Goal: Task Accomplishment & Management: Use online tool/utility

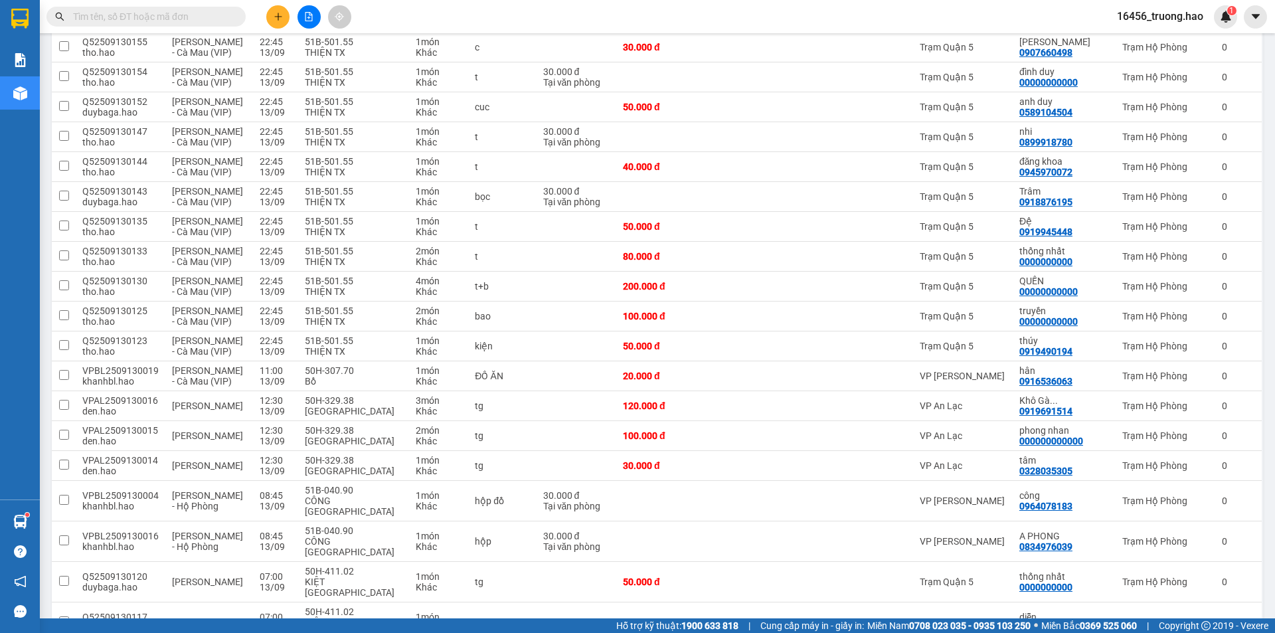
scroll to position [1195, 0]
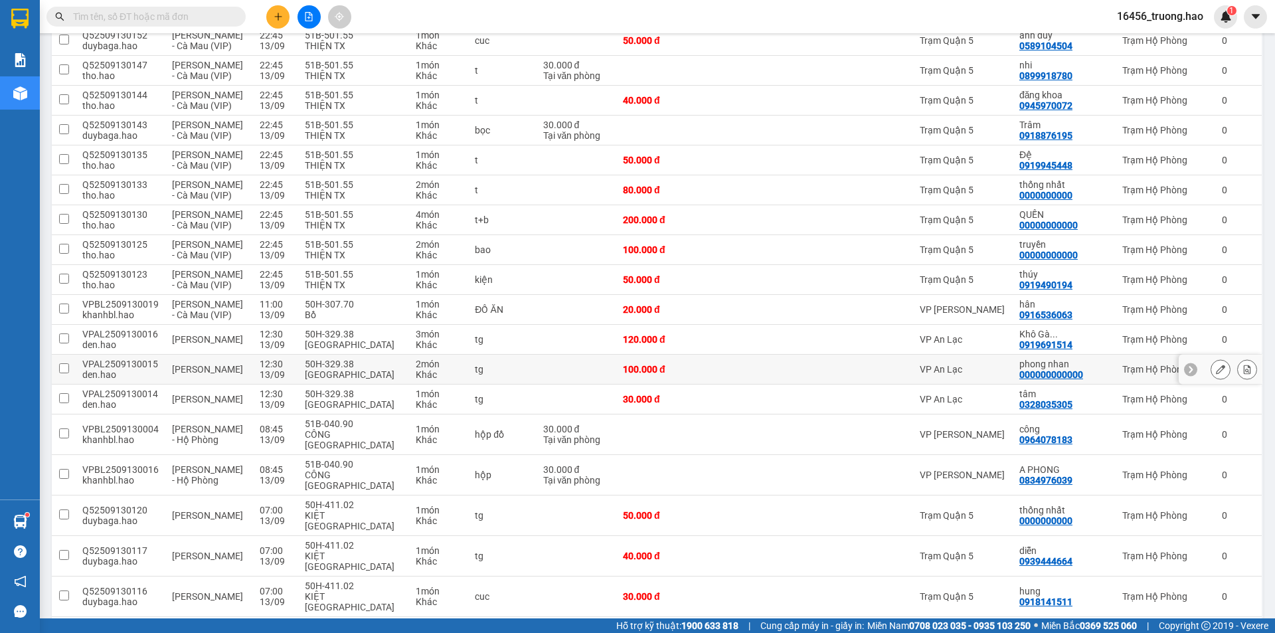
click at [1006, 364] on div "VP An Lạc" at bounding box center [963, 369] width 86 height 11
checkbox input "true"
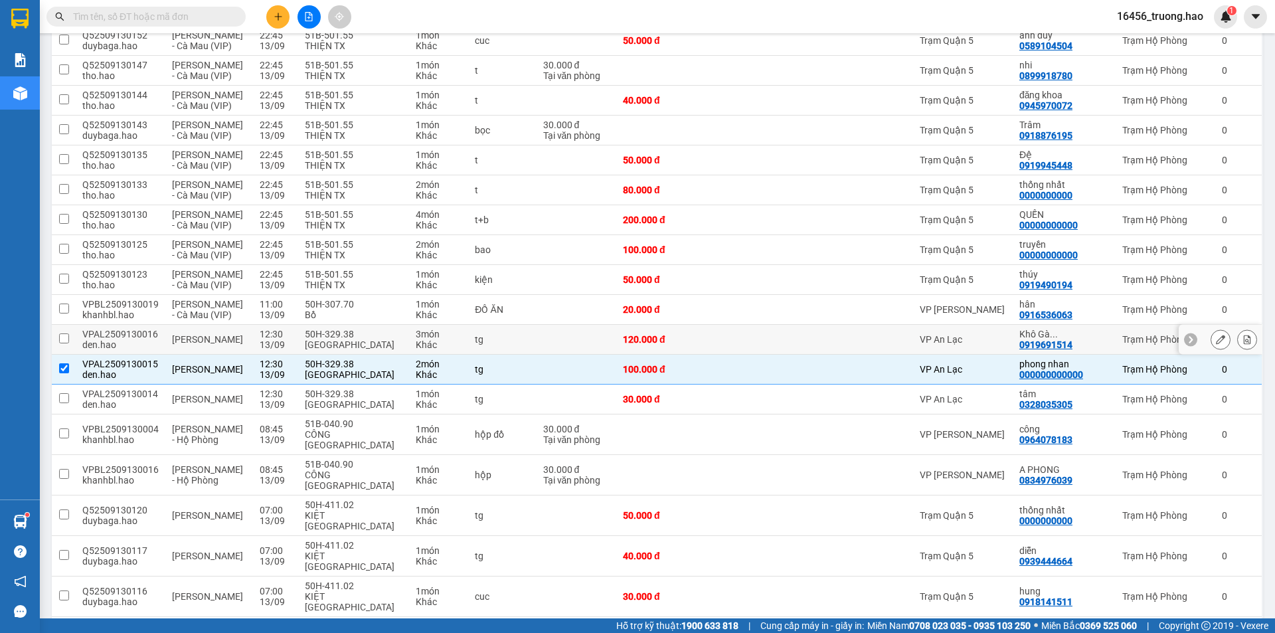
click at [989, 325] on td "VP An Lạc" at bounding box center [963, 340] width 100 height 30
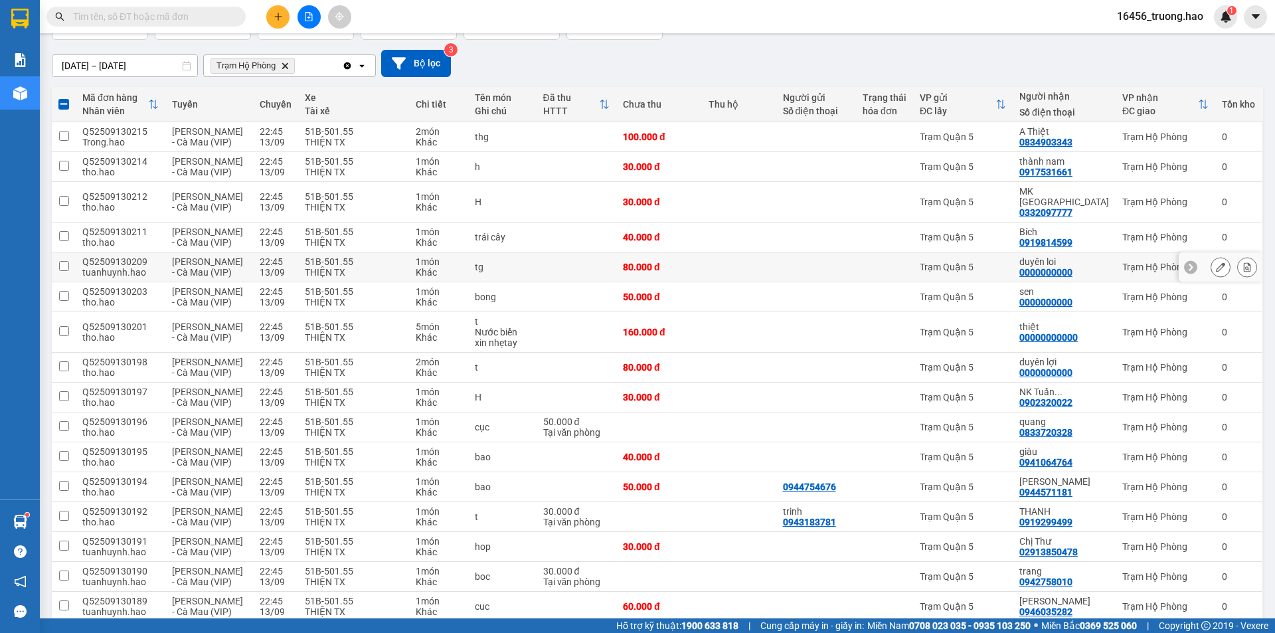
scroll to position [0, 0]
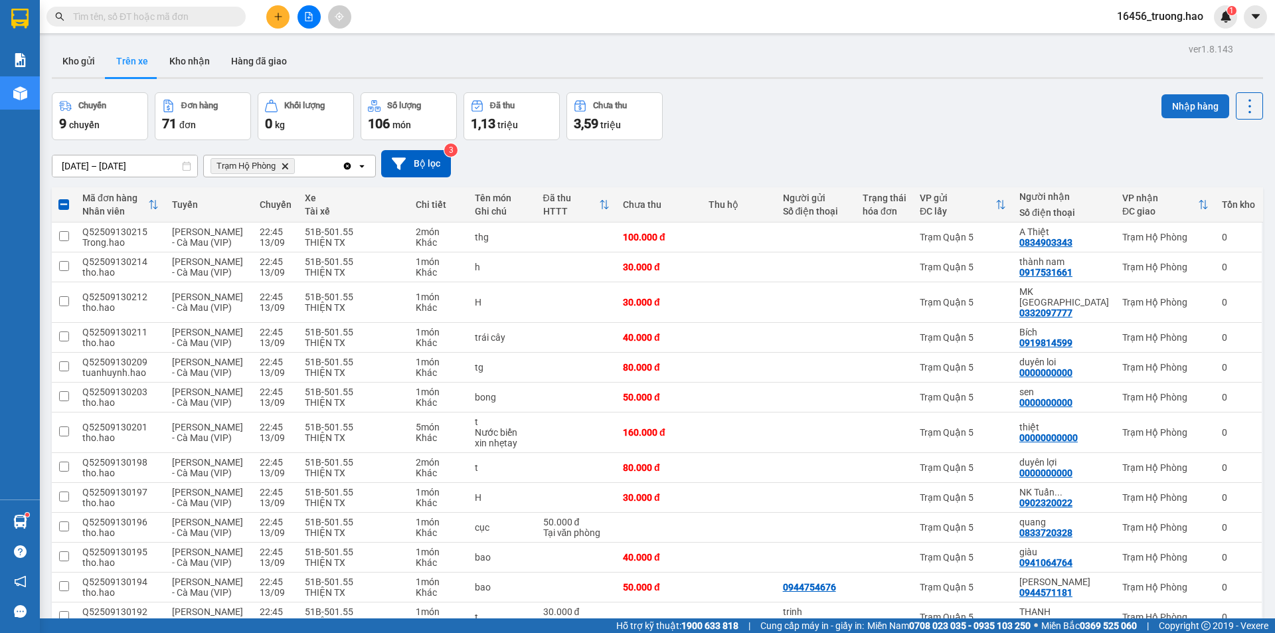
click at [1190, 100] on button "Nhập hàng" at bounding box center [1195, 106] width 68 height 24
checkbox input "false"
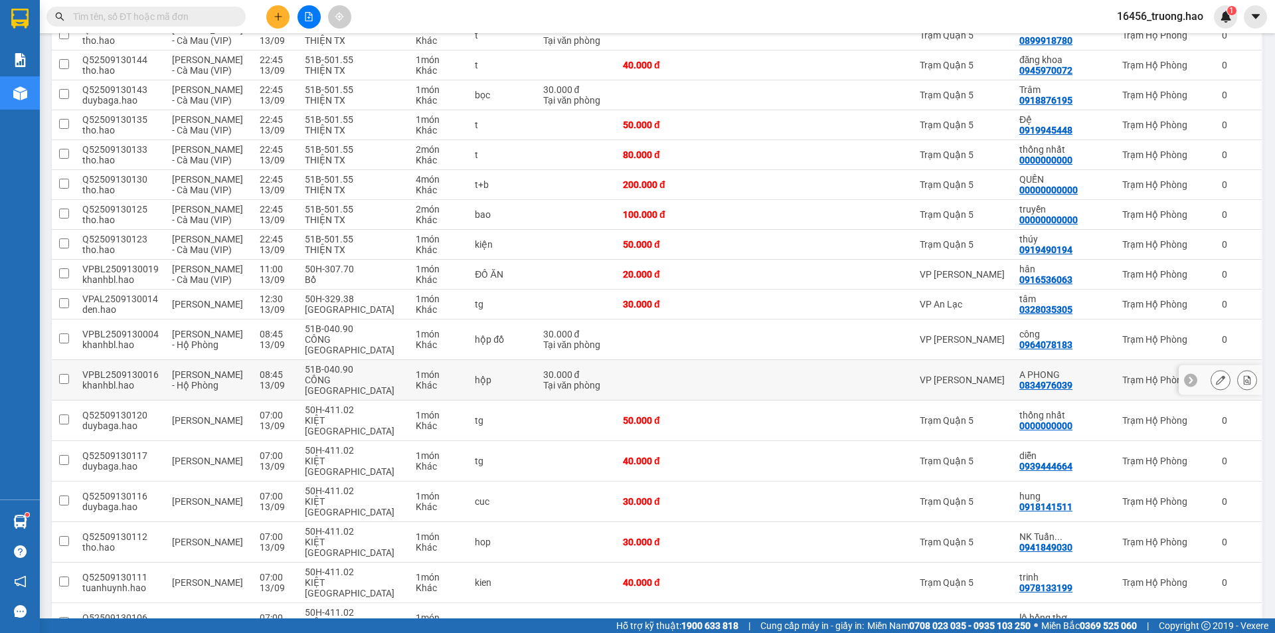
scroll to position [1264, 0]
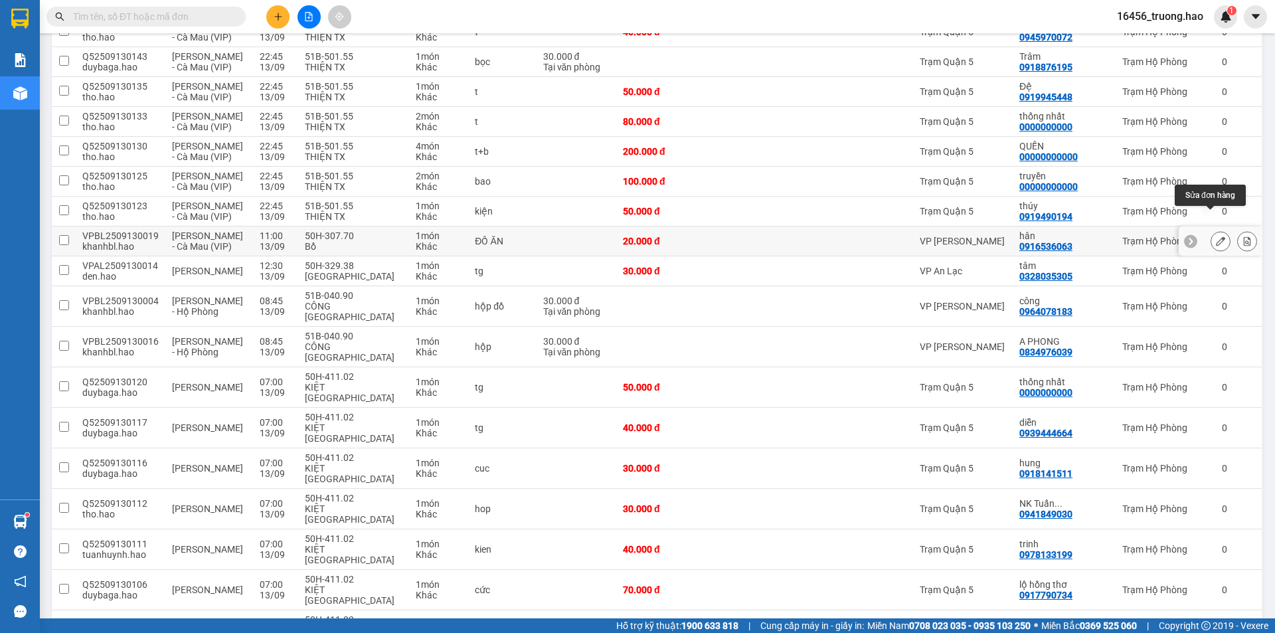
click at [1216, 236] on icon at bounding box center [1220, 240] width 9 height 9
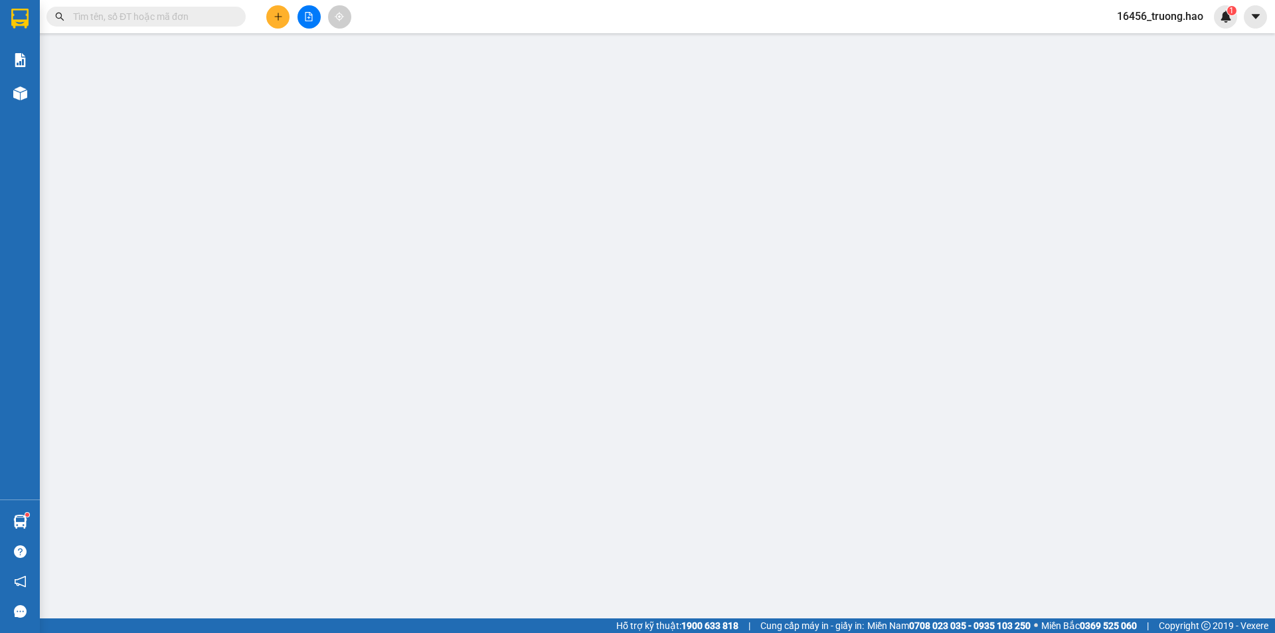
type input "0916536063"
type input "hân"
type input "20.000"
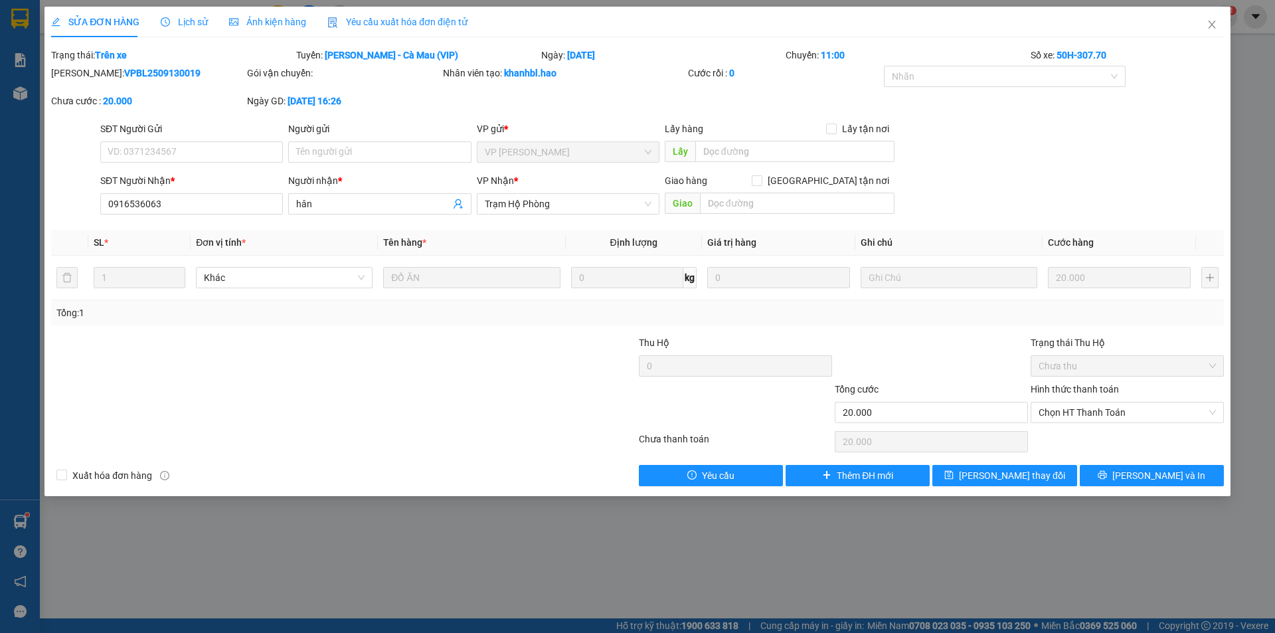
click at [267, 21] on span "Ảnh kiện hàng" at bounding box center [267, 22] width 77 height 11
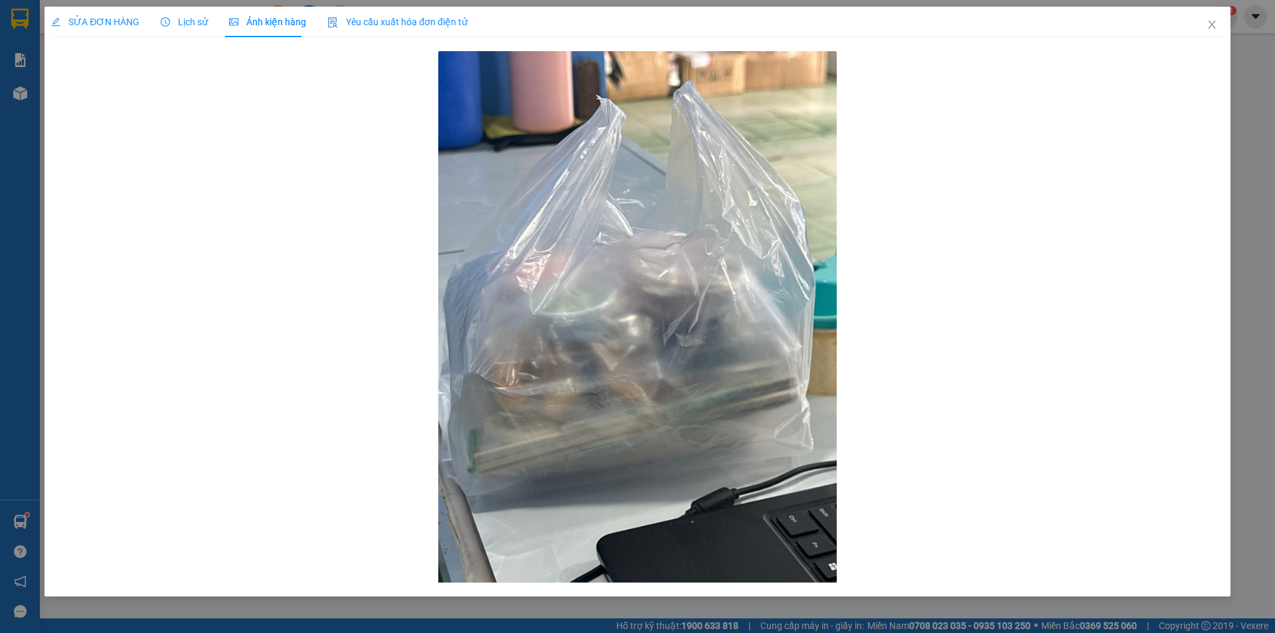
click at [177, 19] on span "Lịch sử" at bounding box center [184, 22] width 47 height 11
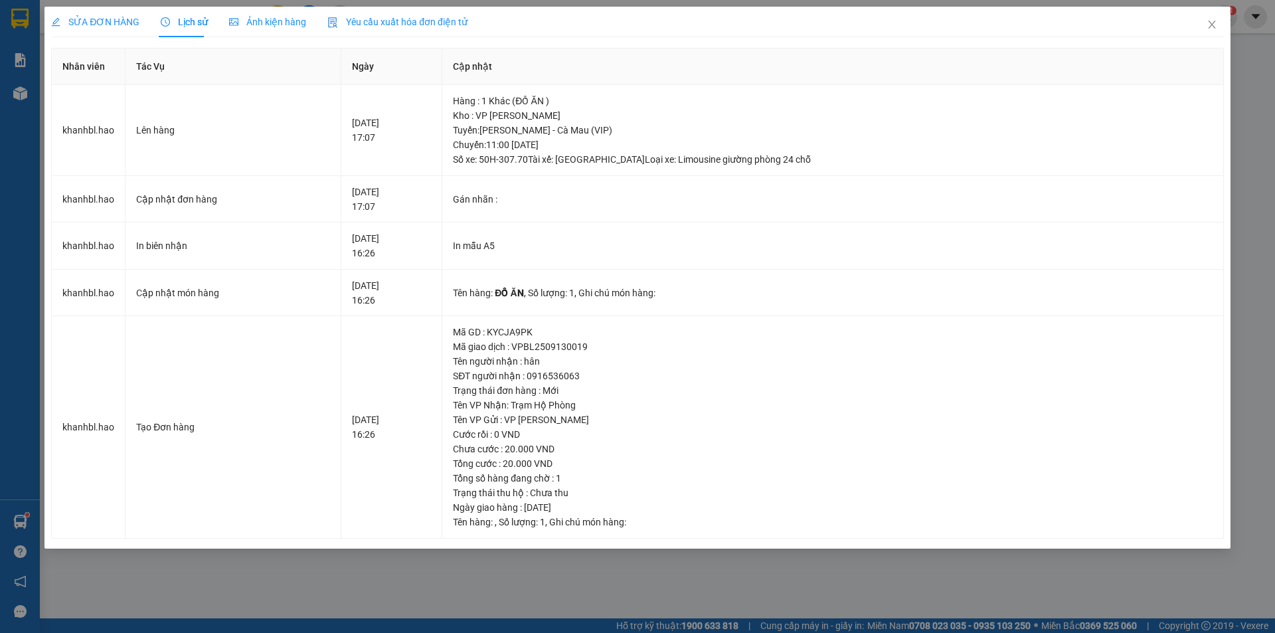
click at [269, 14] on div "Ảnh kiện hàng" at bounding box center [267, 22] width 77 height 31
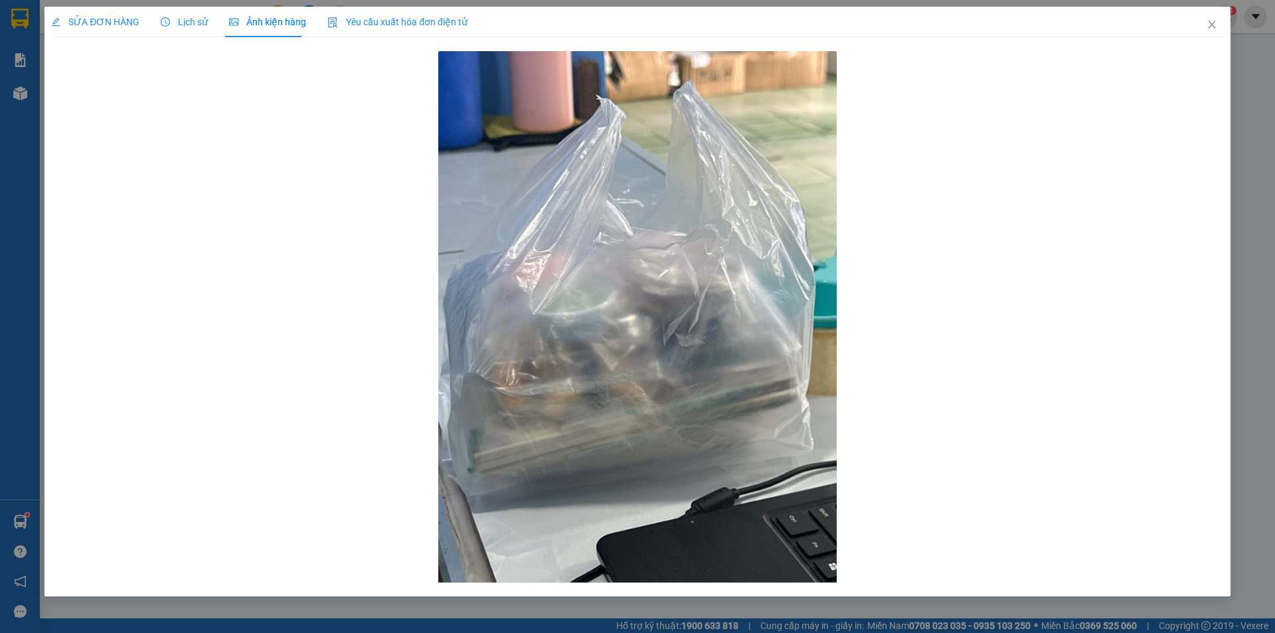
click at [85, 19] on span "SỬA ĐƠN HÀNG" at bounding box center [95, 22] width 88 height 11
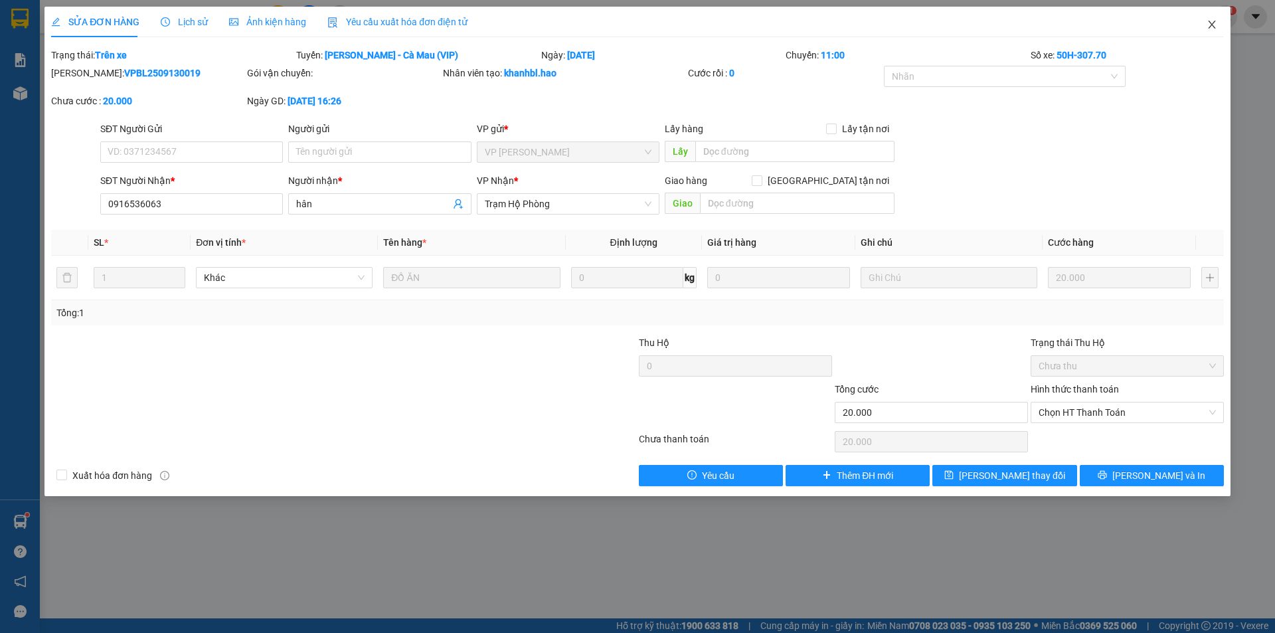
click at [1212, 20] on icon "close" at bounding box center [1211, 24] width 11 height 11
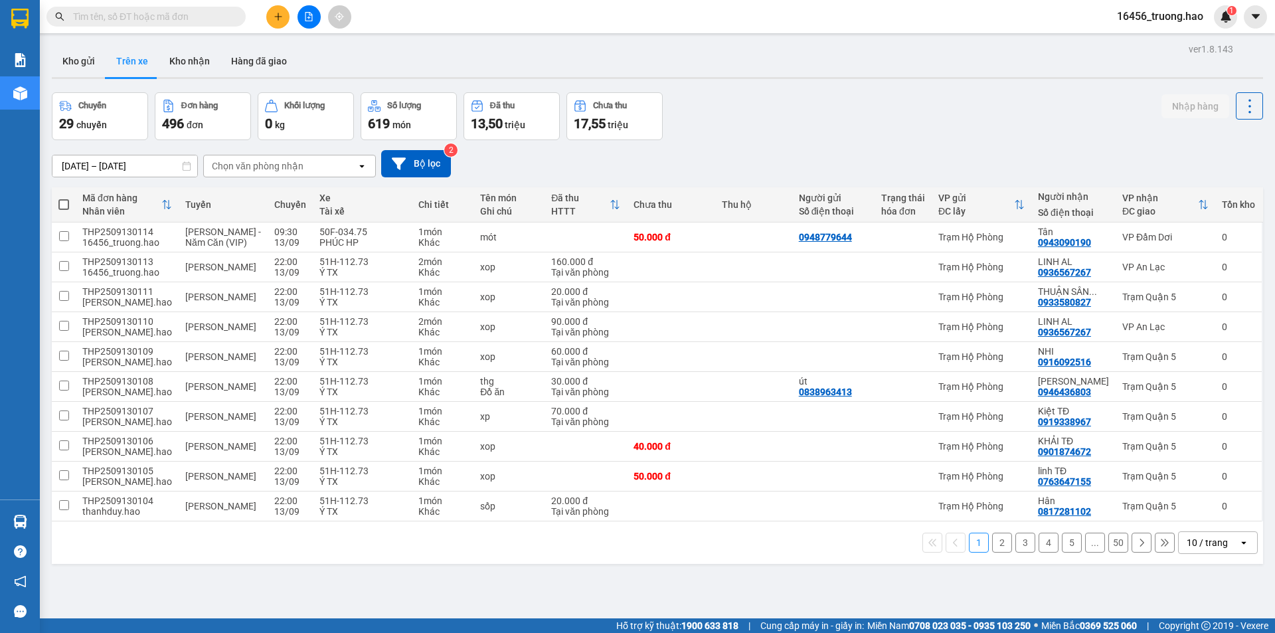
click at [272, 169] on div "Chọn văn phòng nhận" at bounding box center [258, 165] width 92 height 13
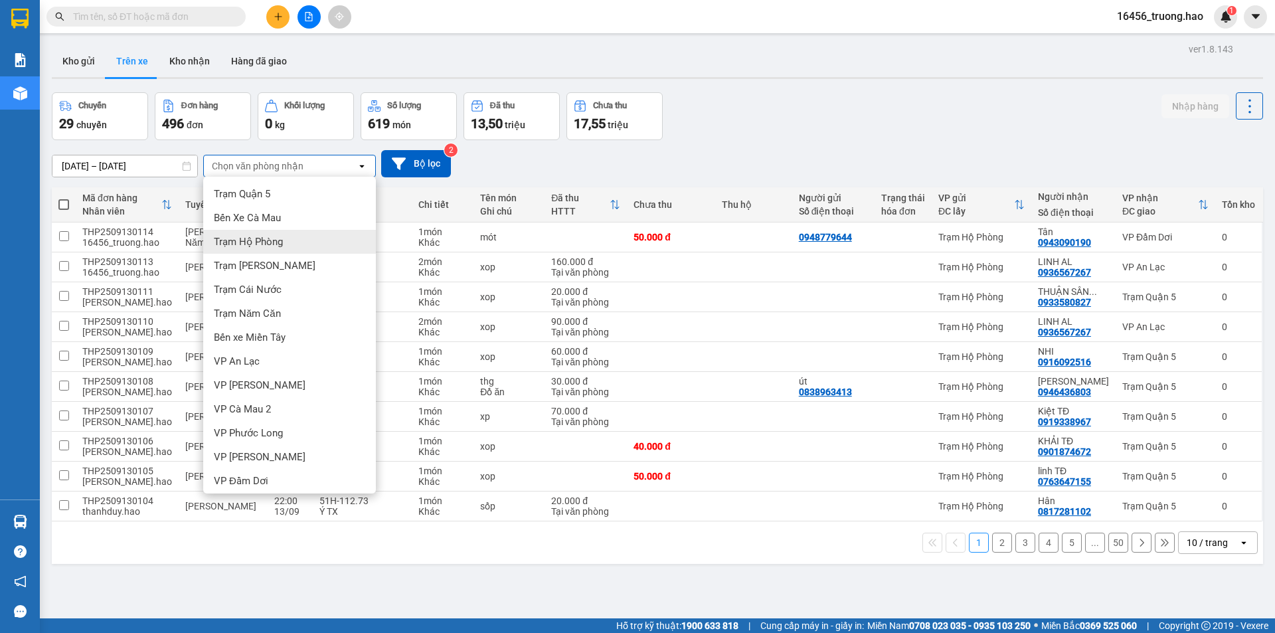
click at [272, 240] on span "Trạm Hộ Phòng" at bounding box center [248, 241] width 69 height 13
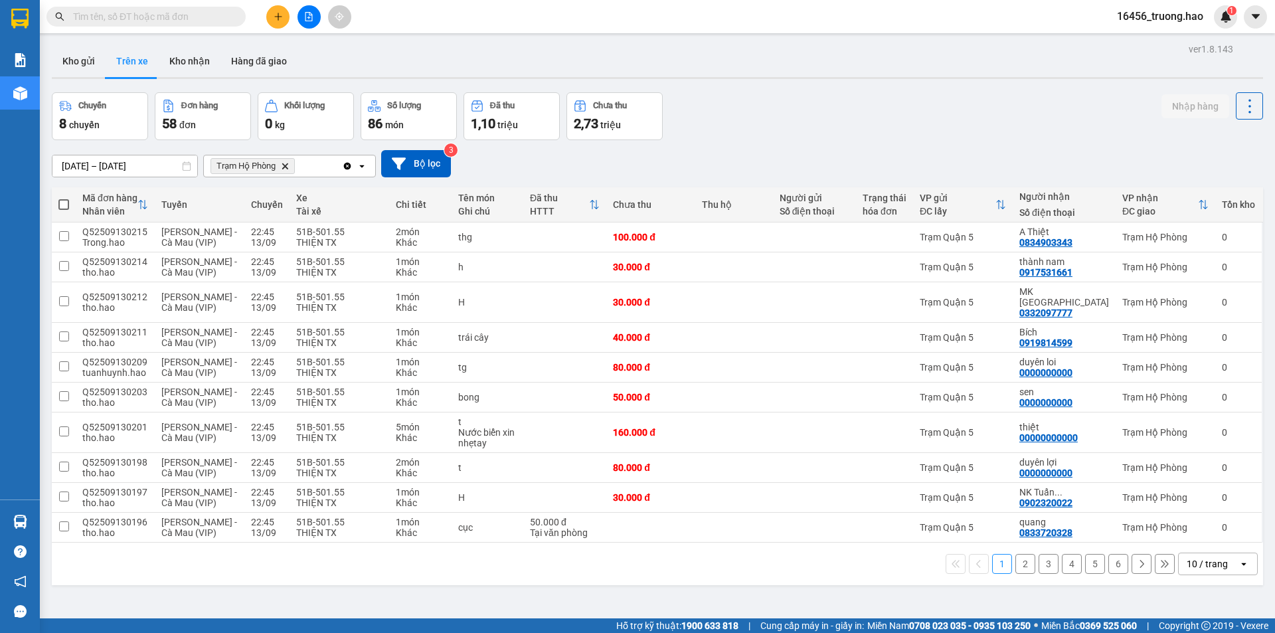
click at [1204, 557] on div "10 / trang" at bounding box center [1207, 563] width 41 height 13
click at [1200, 529] on span "100 / trang" at bounding box center [1203, 523] width 48 height 13
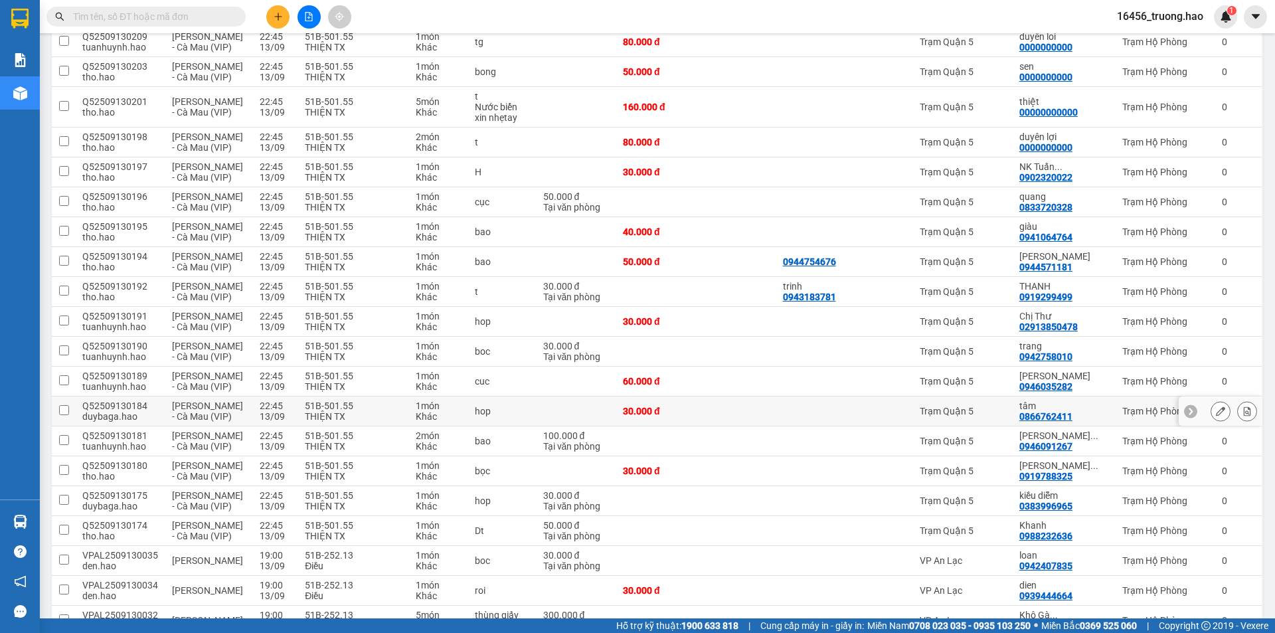
scroll to position [465, 0]
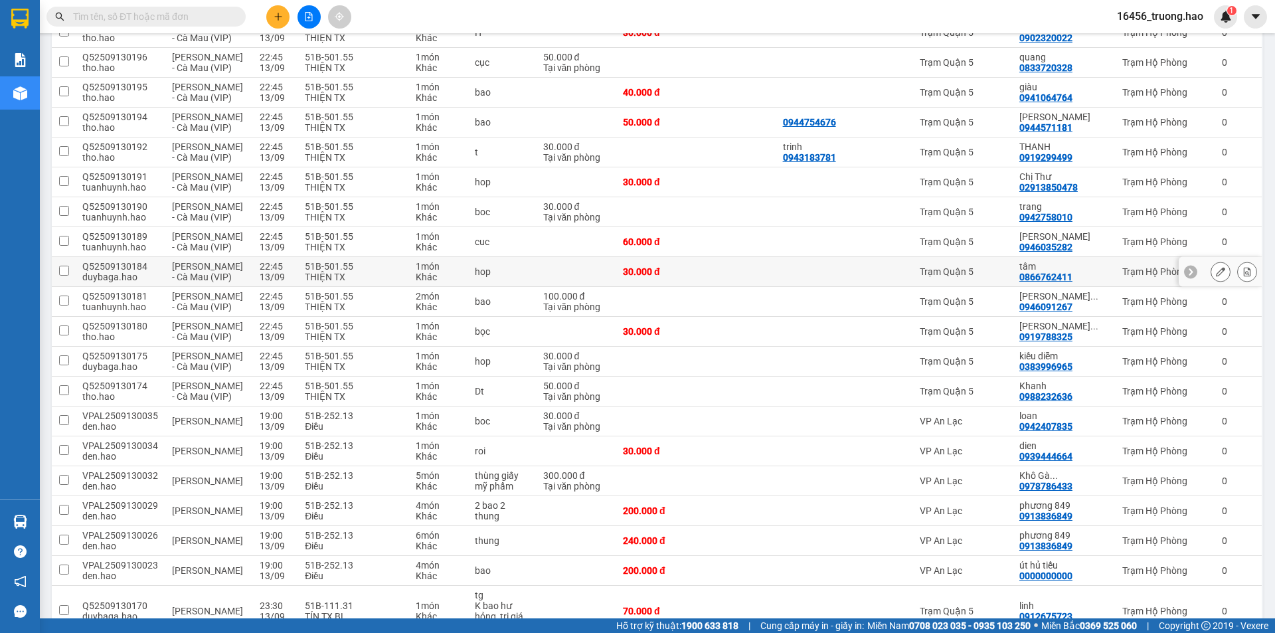
click at [1006, 266] on div "Trạm Quận 5" at bounding box center [963, 271] width 86 height 11
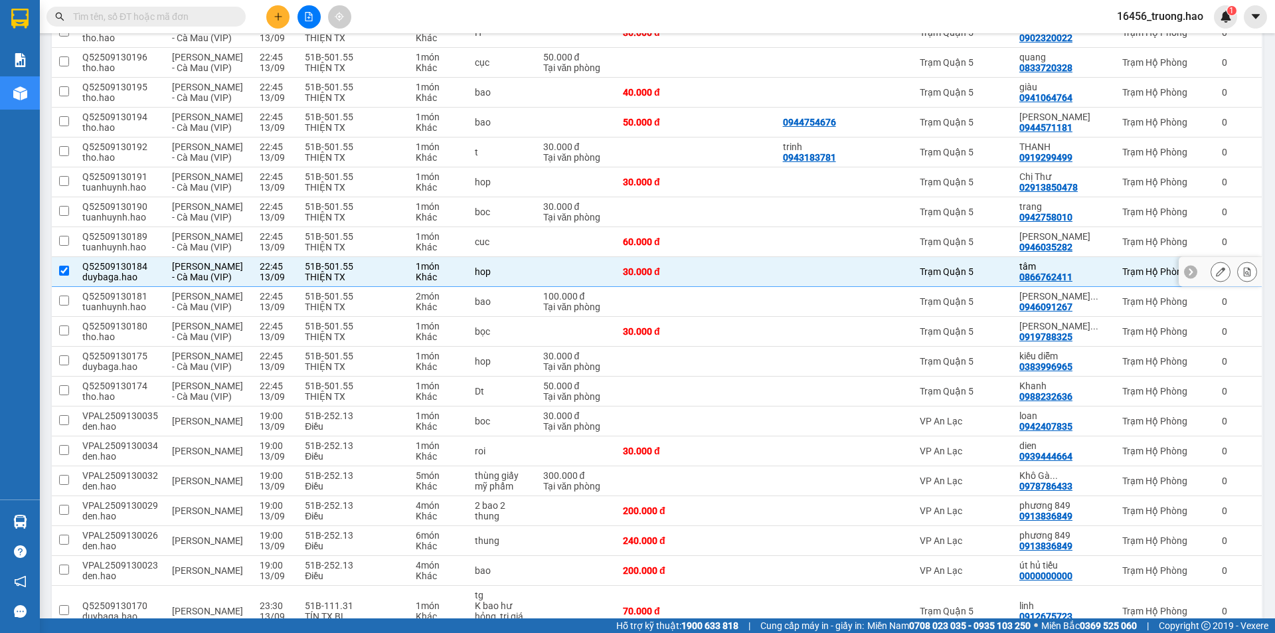
click at [1006, 266] on div "Trạm Quận 5" at bounding box center [963, 271] width 86 height 11
checkbox input "false"
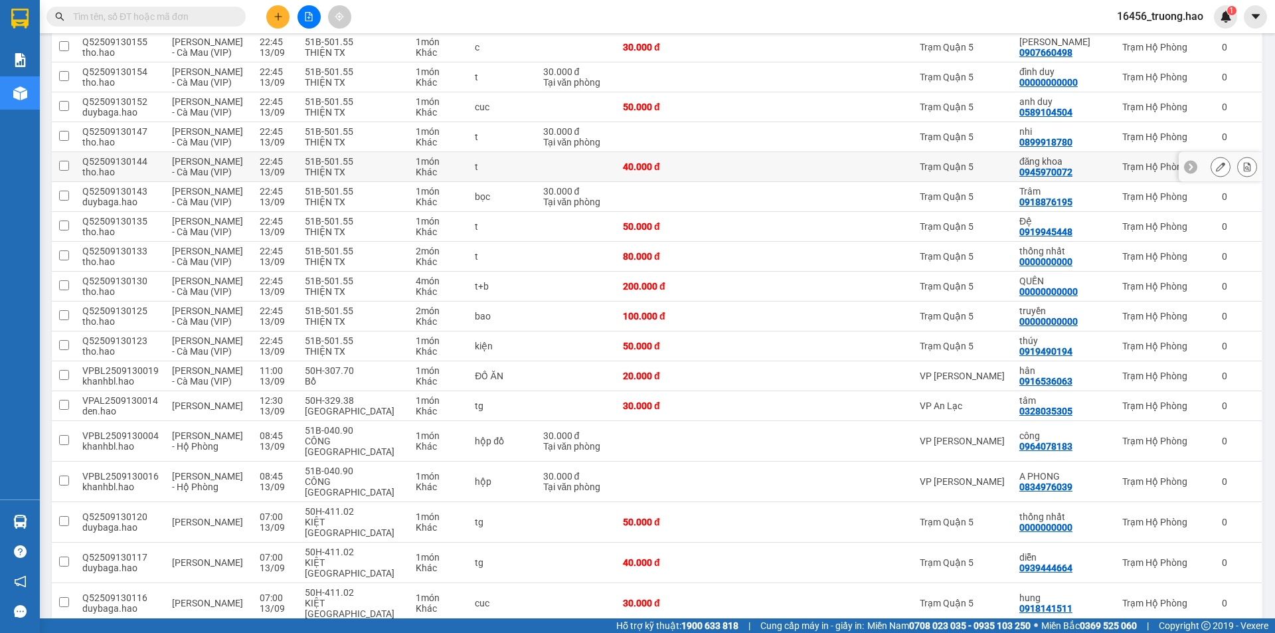
scroll to position [1195, 0]
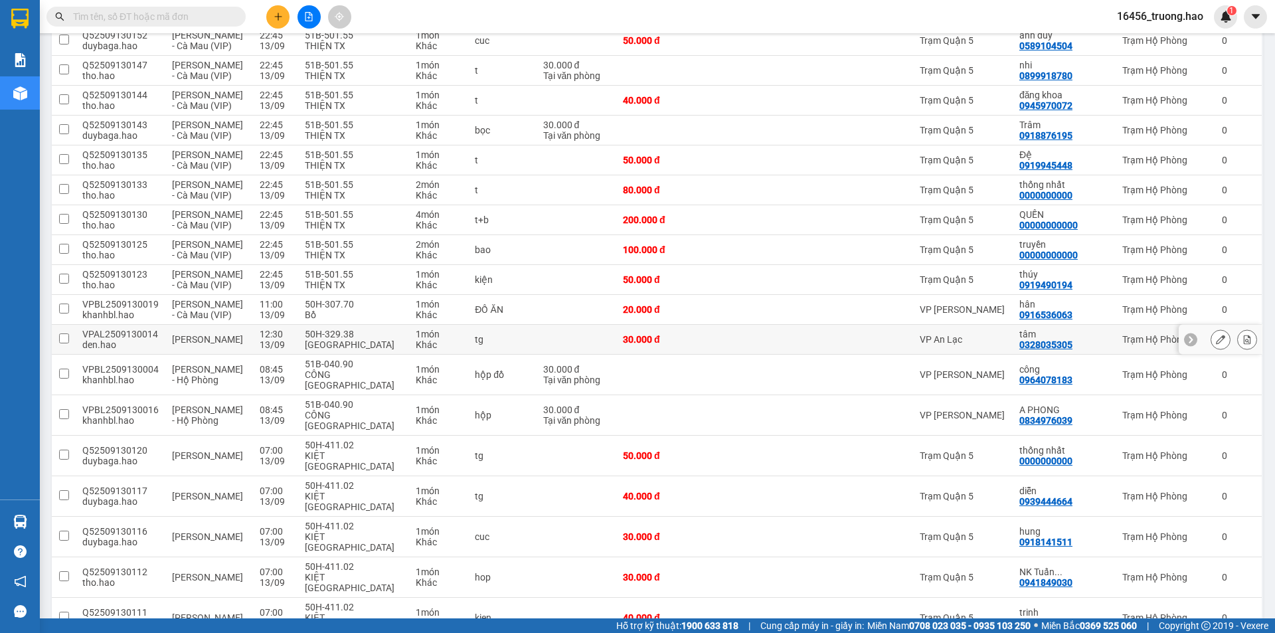
click at [999, 325] on td "VP An Lạc" at bounding box center [963, 340] width 100 height 30
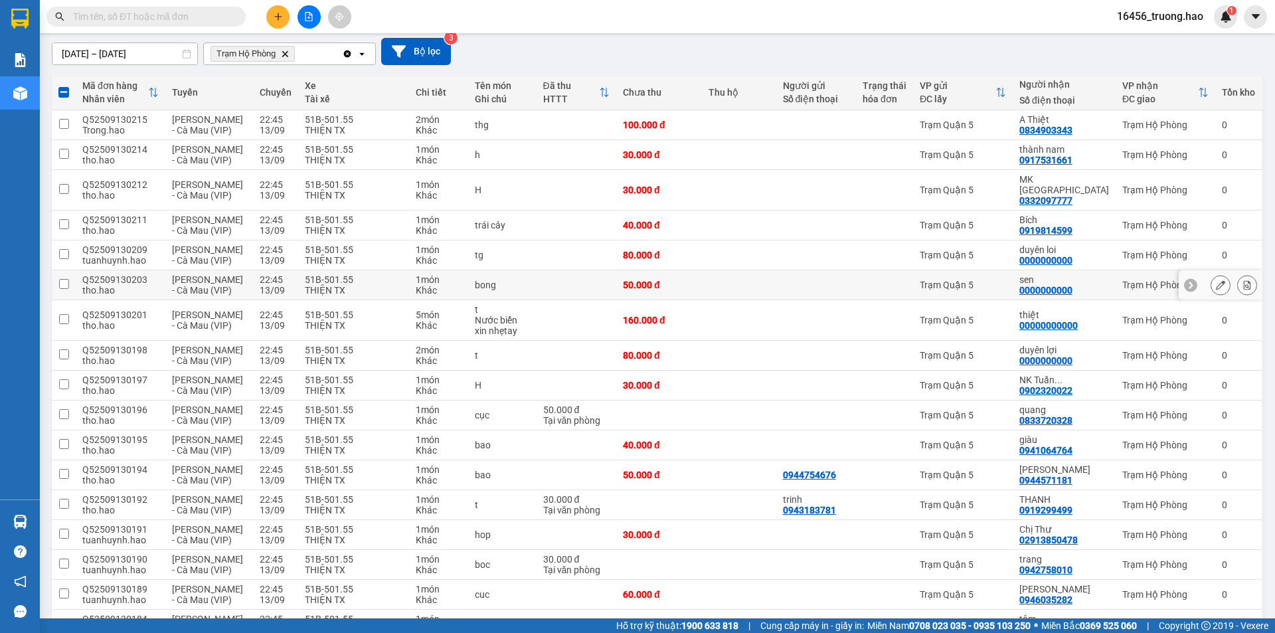
scroll to position [0, 0]
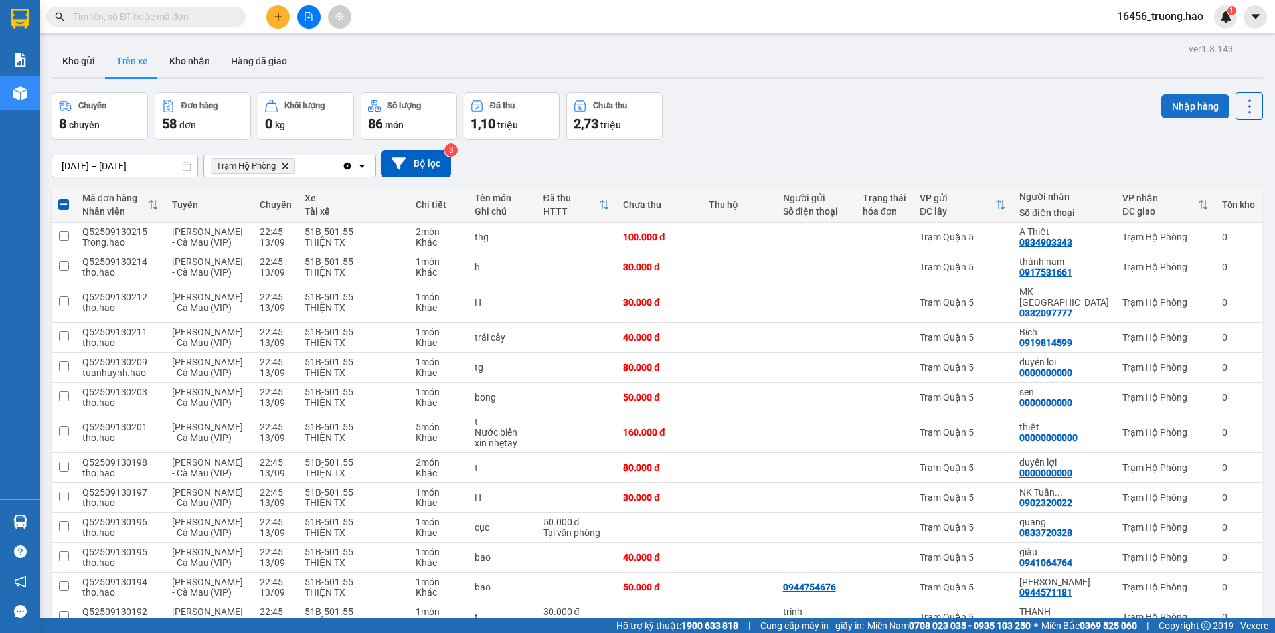
click at [1200, 97] on button "Nhập hàng" at bounding box center [1195, 106] width 68 height 24
checkbox input "false"
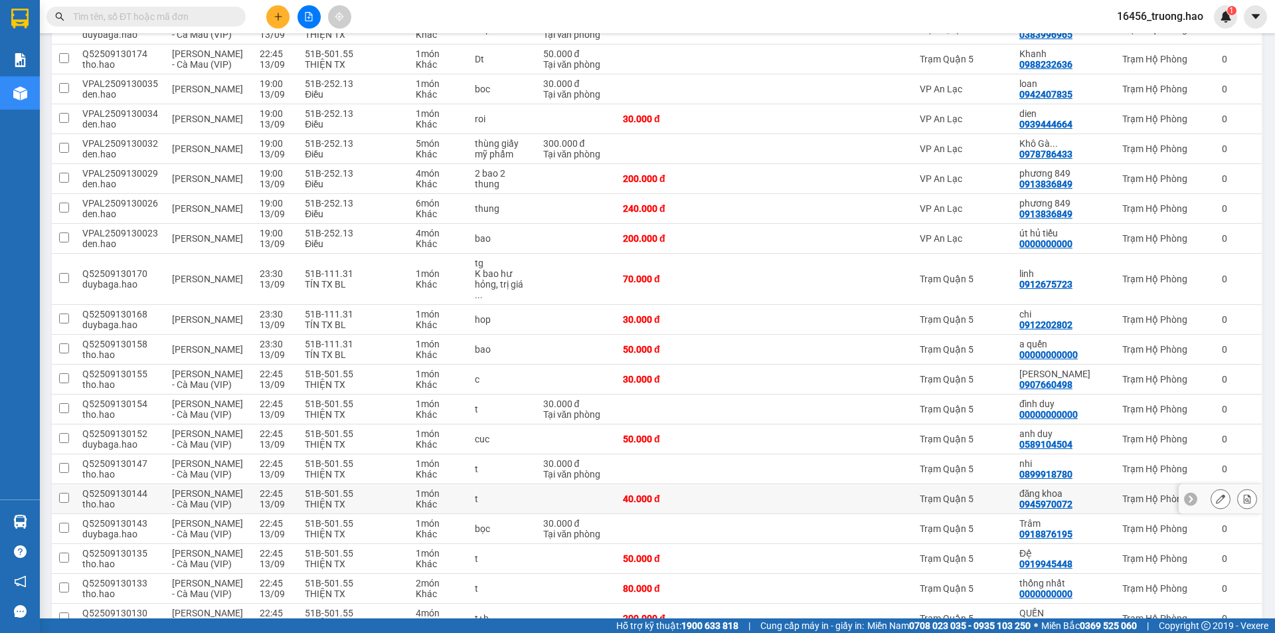
scroll to position [930, 0]
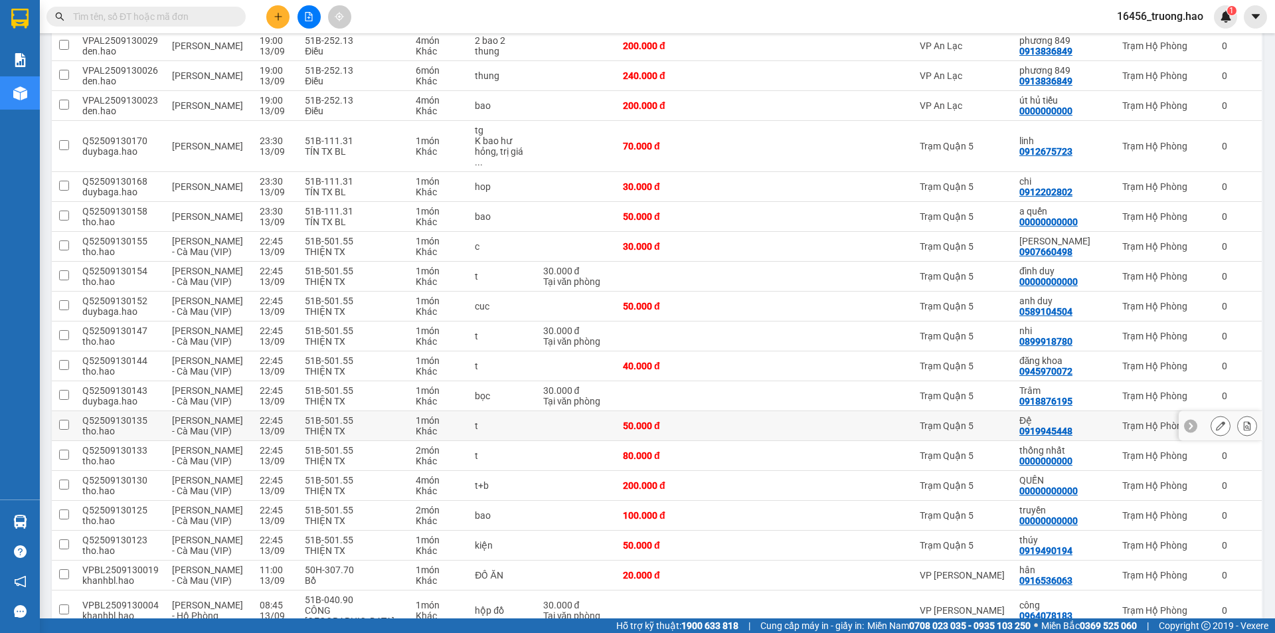
click at [1009, 417] on td "Trạm Quận 5" at bounding box center [963, 426] width 100 height 30
checkbox input "true"
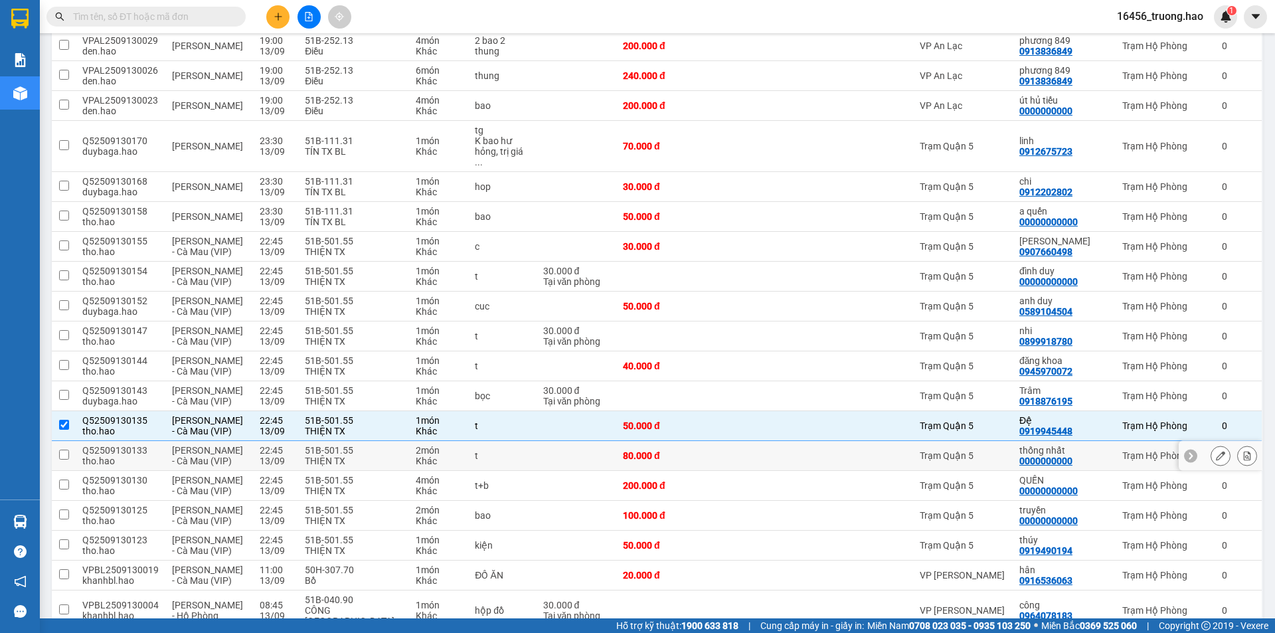
click at [1005, 450] on div "Trạm Quận 5" at bounding box center [963, 455] width 86 height 11
checkbox input "true"
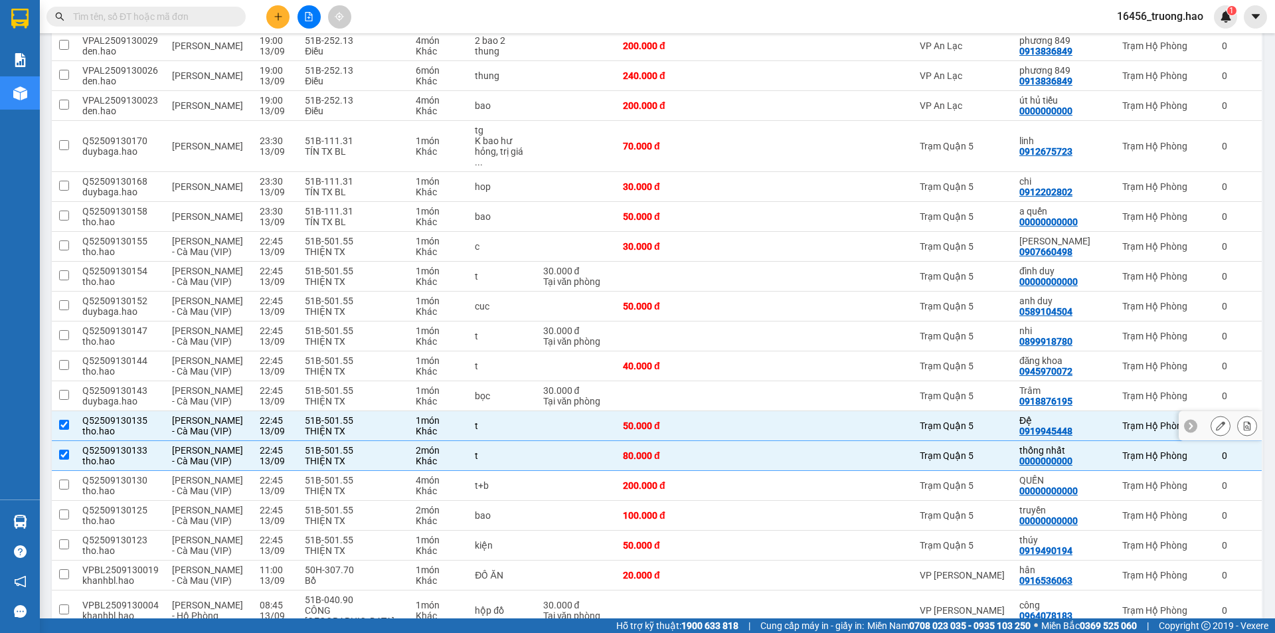
click at [1002, 411] on td "Trạm Quận 5" at bounding box center [963, 426] width 100 height 30
checkbox input "false"
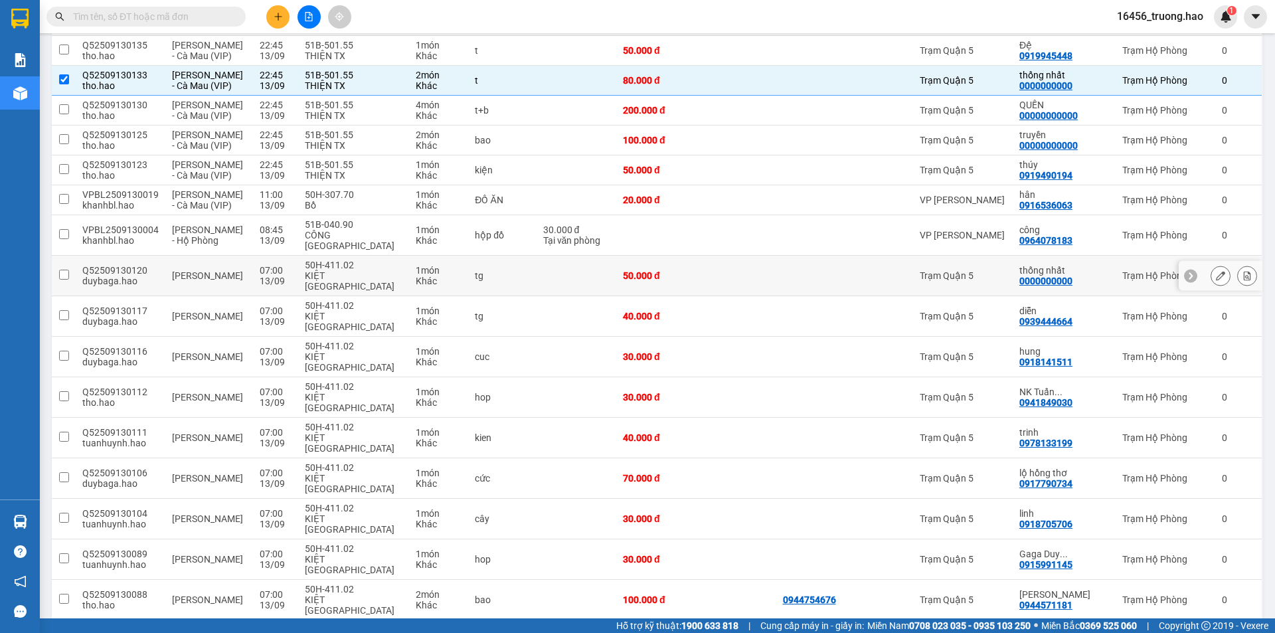
scroll to position [1328, 0]
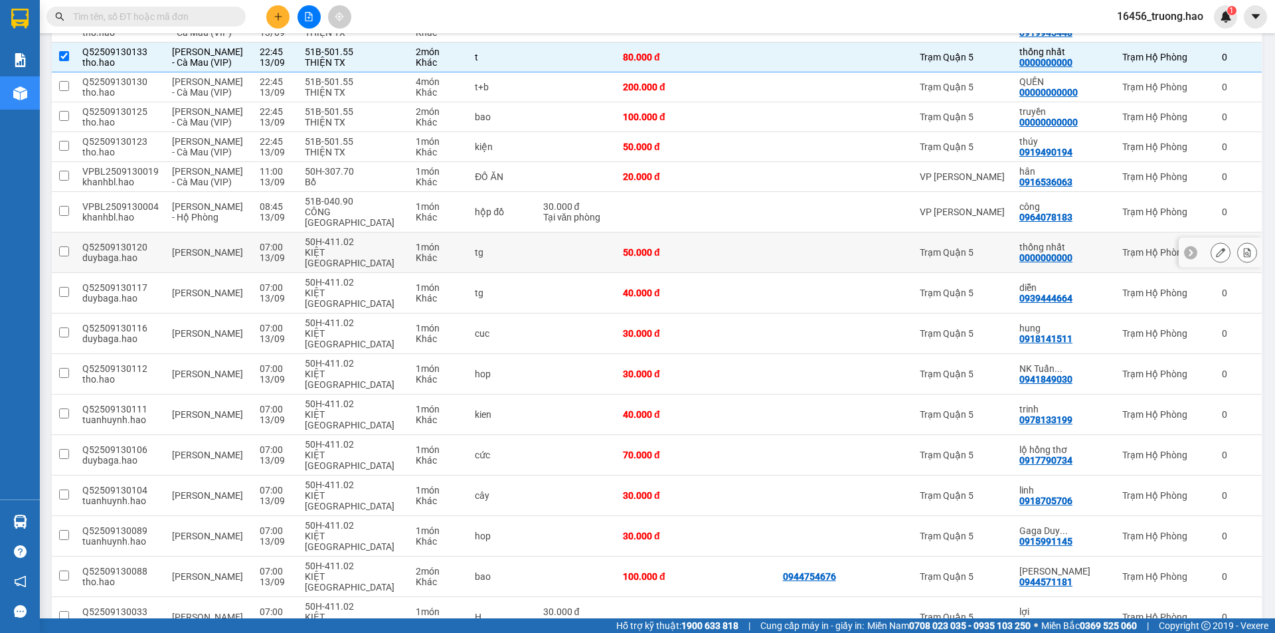
click at [1006, 247] on div "Trạm Quận 5" at bounding box center [963, 252] width 86 height 11
checkbox input "true"
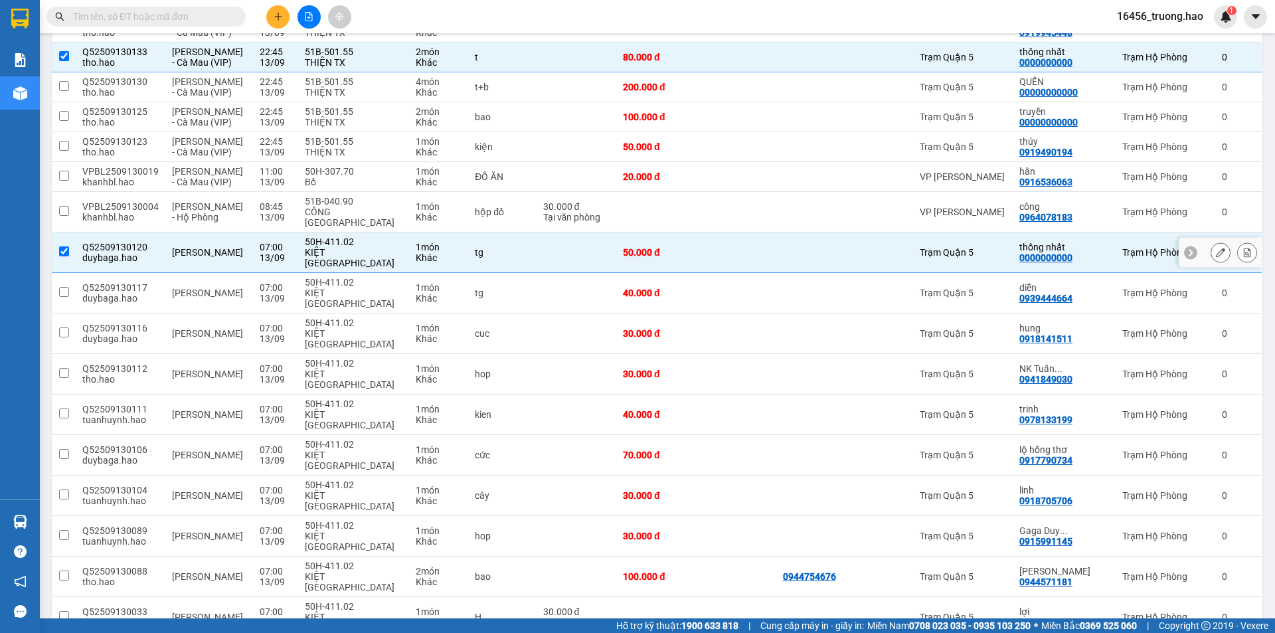
scroll to position [1374, 0]
